Goal: Task Accomplishment & Management: Manage account settings

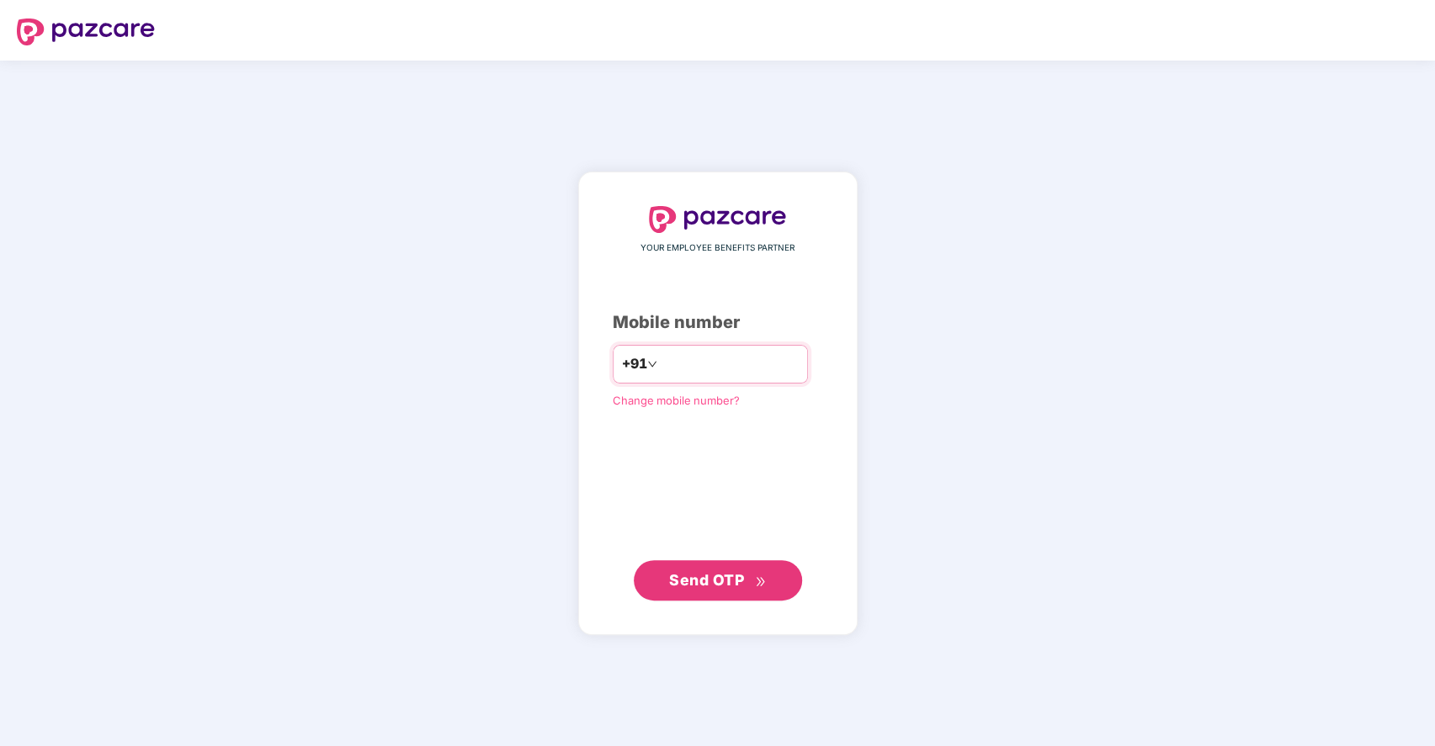
click at [717, 364] on input "number" at bounding box center [730, 364] width 138 height 27
type input "**********"
click at [710, 579] on span "Send OTP" at bounding box center [706, 580] width 75 height 18
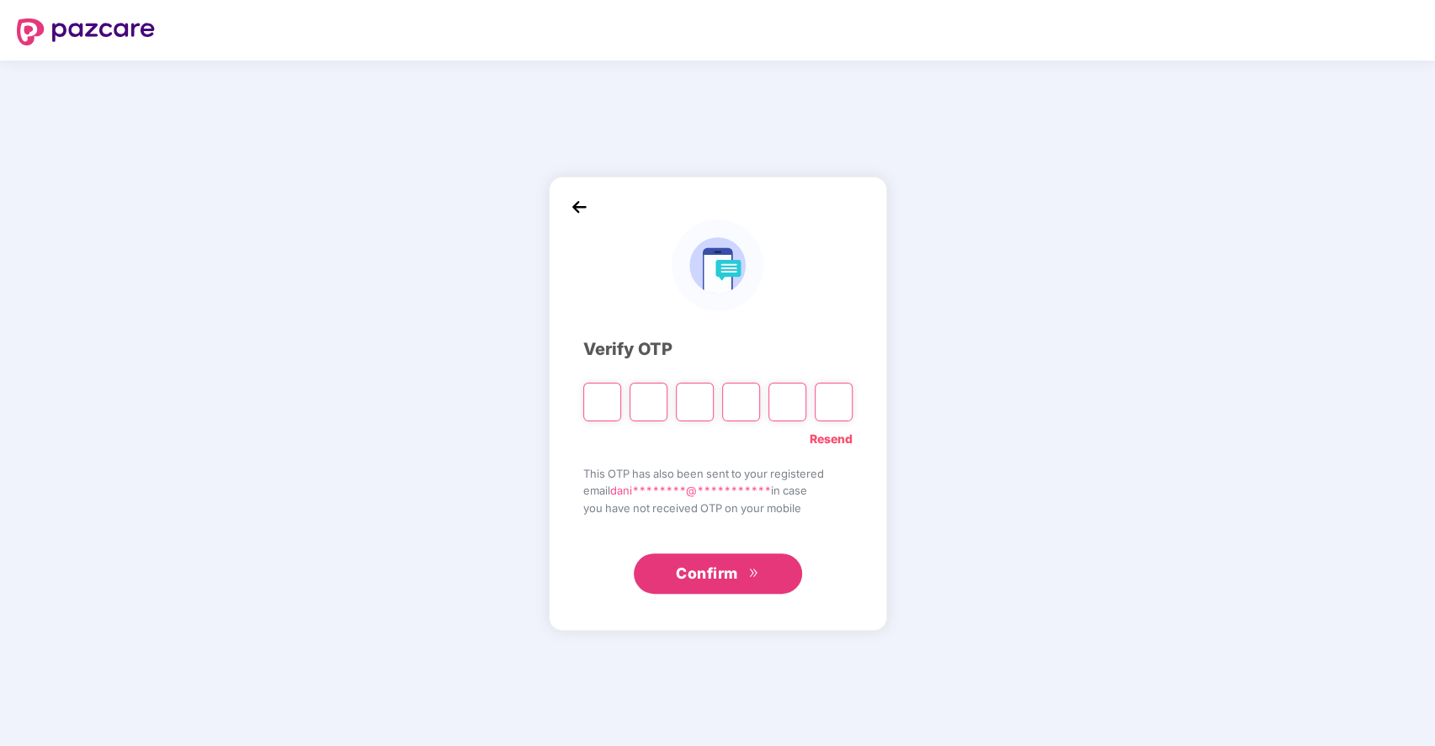
type input "*"
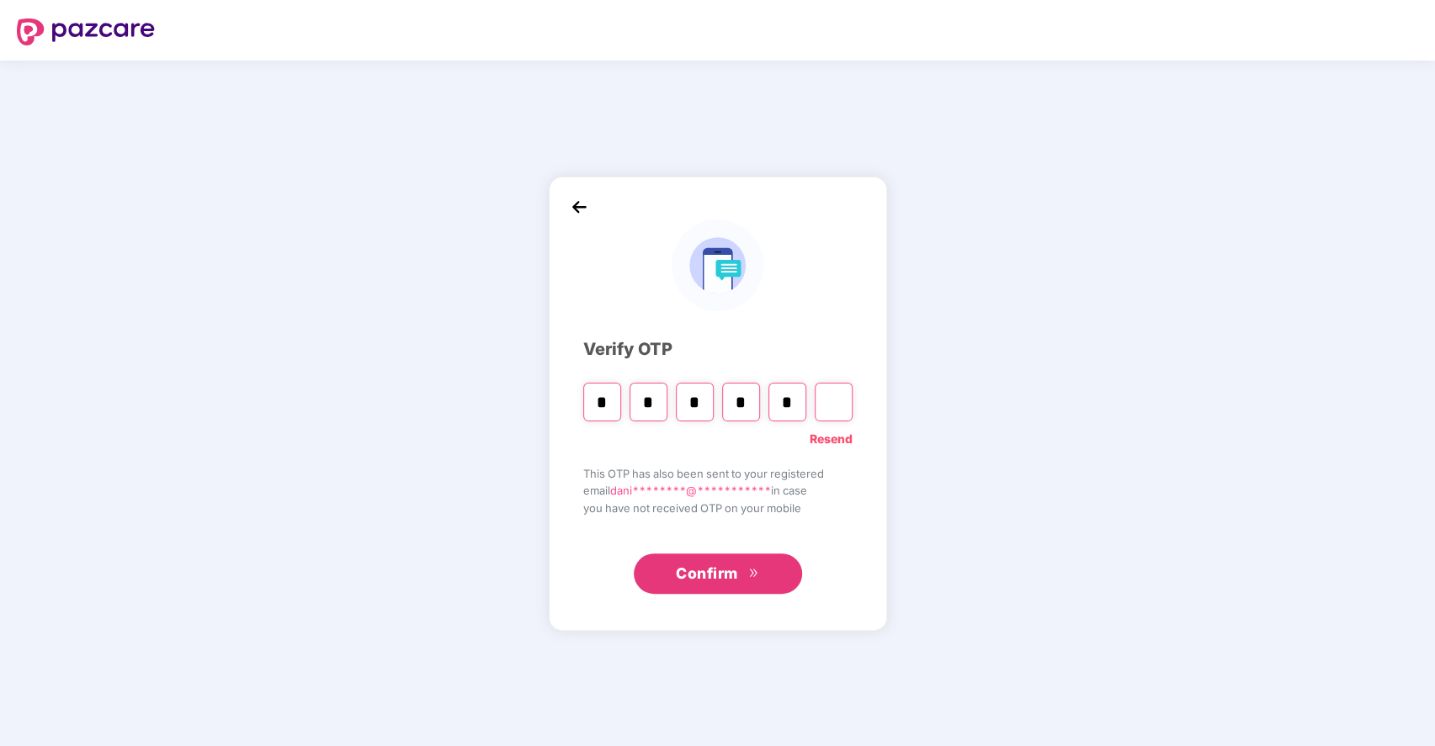
type input "*"
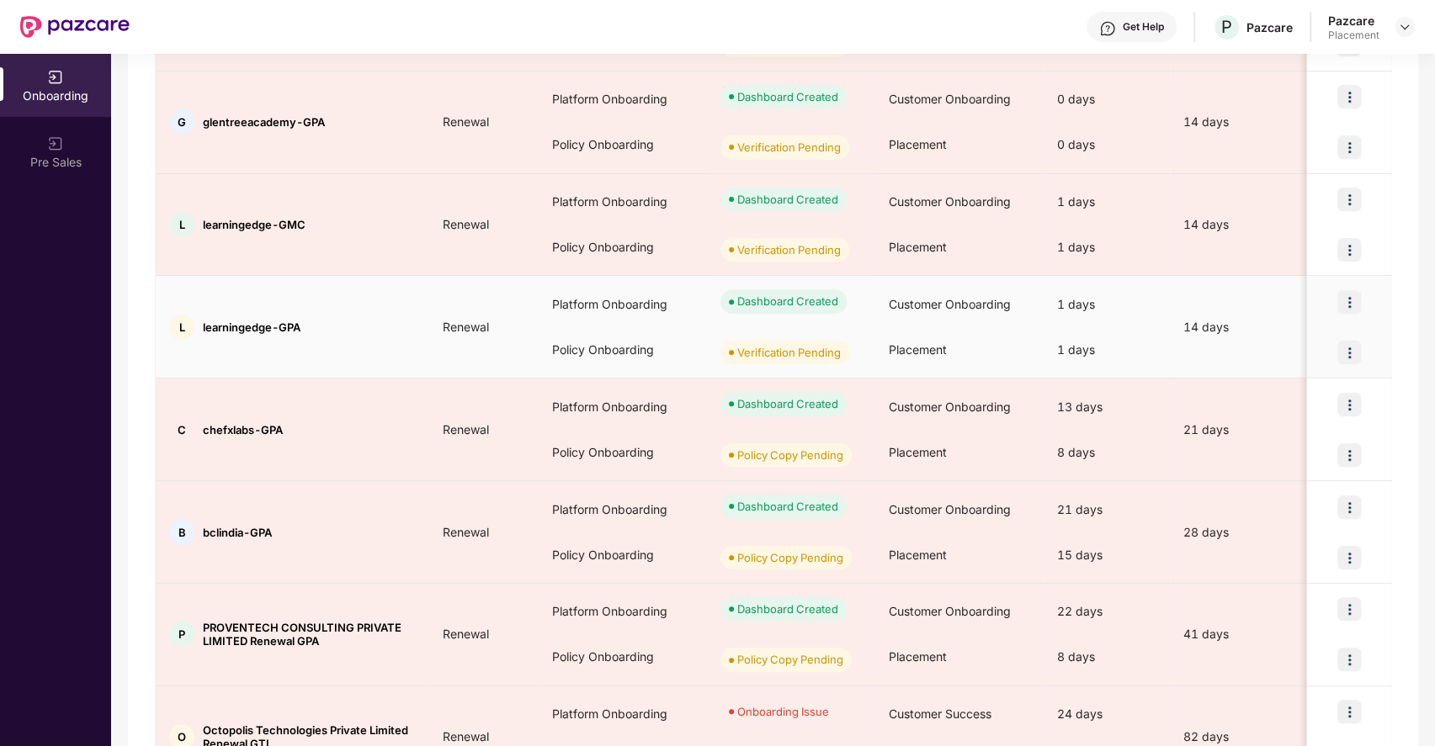
scroll to position [661, 0]
